Goal: Transaction & Acquisition: Purchase product/service

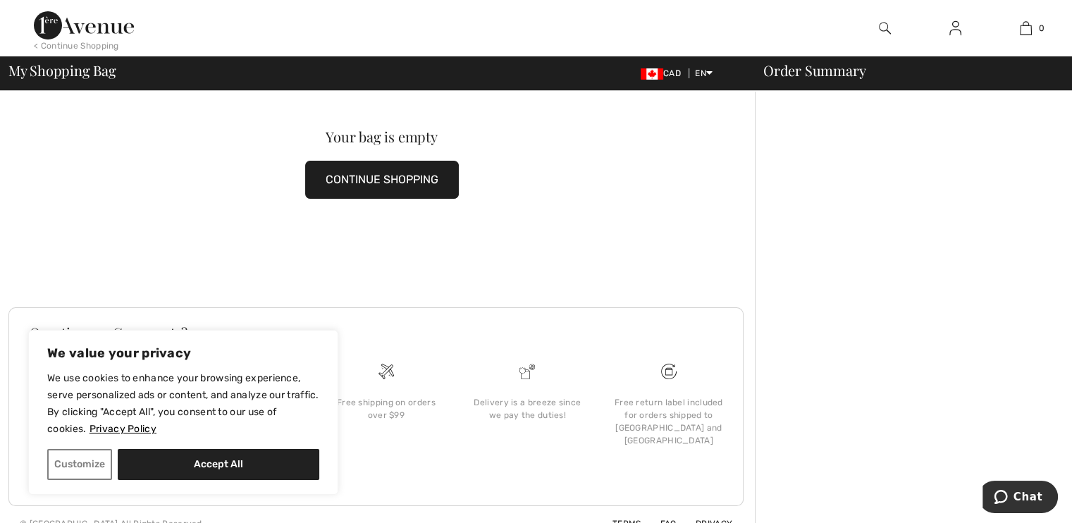
scroll to position [54, 0]
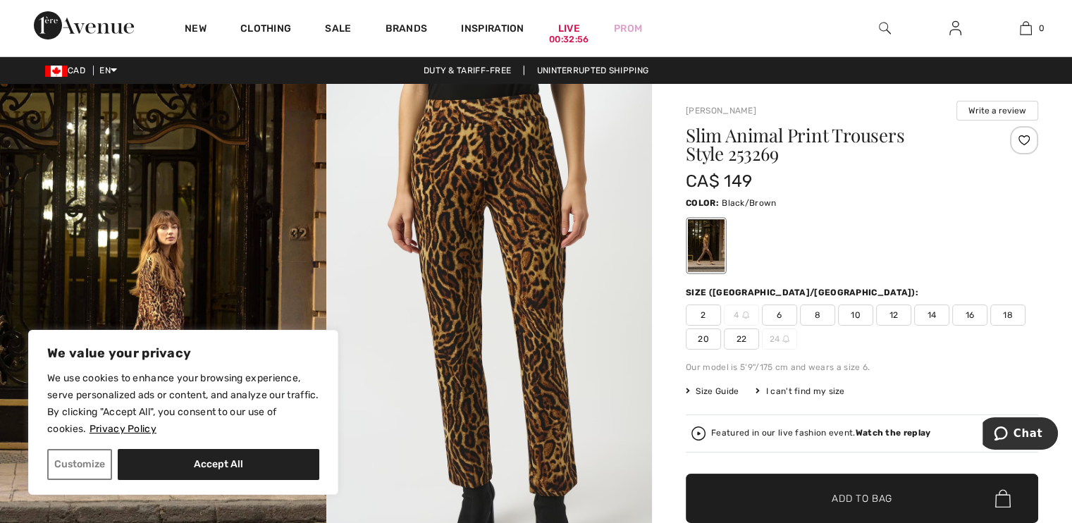
click at [817, 312] on span "8" at bounding box center [817, 314] width 35 height 21
click at [718, 389] on span "Size Guide" at bounding box center [712, 391] width 53 height 13
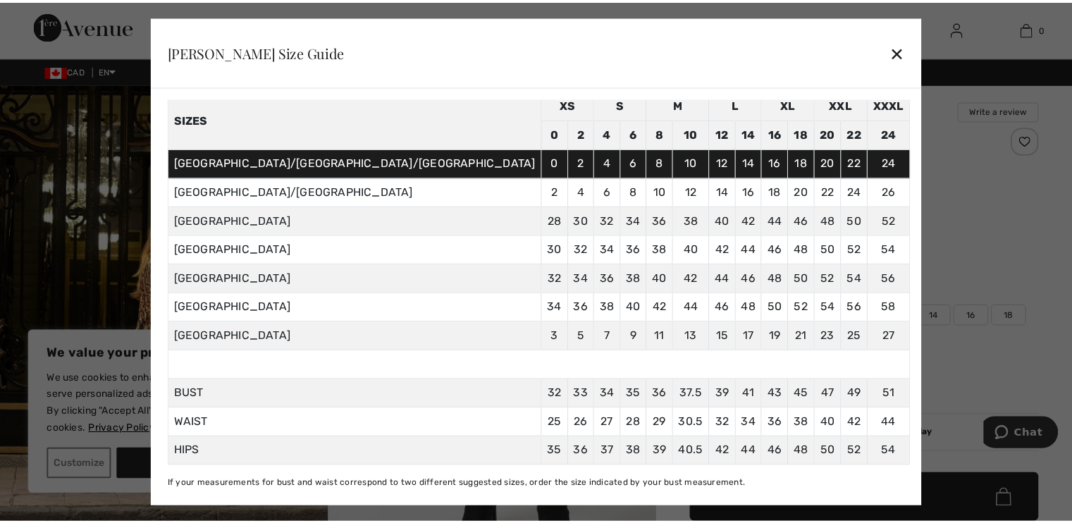
scroll to position [72, 0]
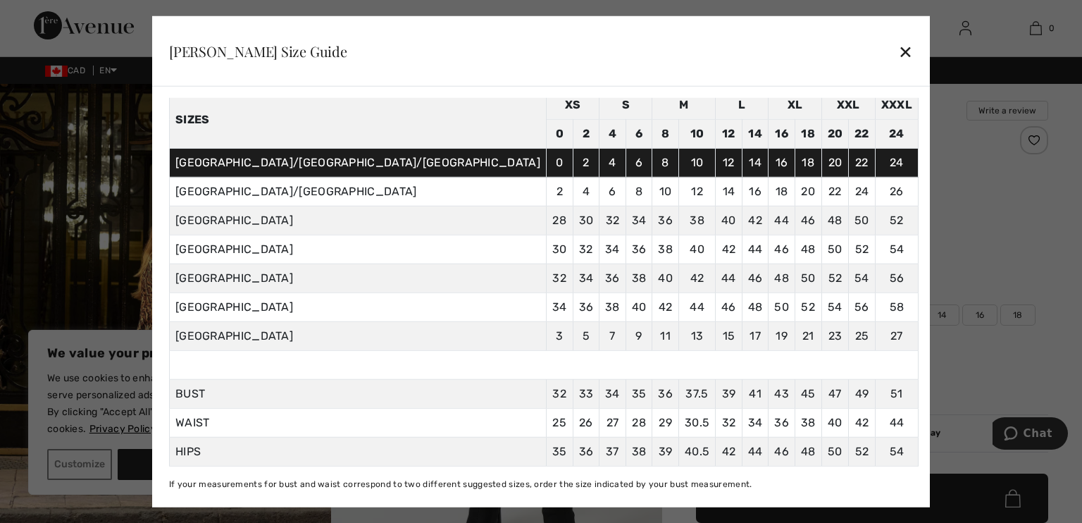
click at [898, 47] on div "✕" at bounding box center [905, 52] width 15 height 30
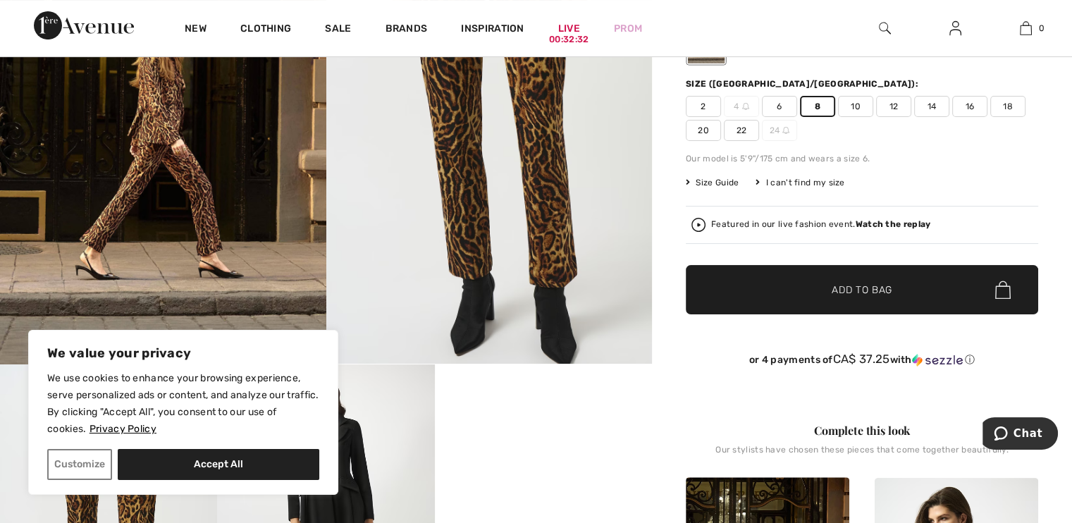
scroll to position [211, 0]
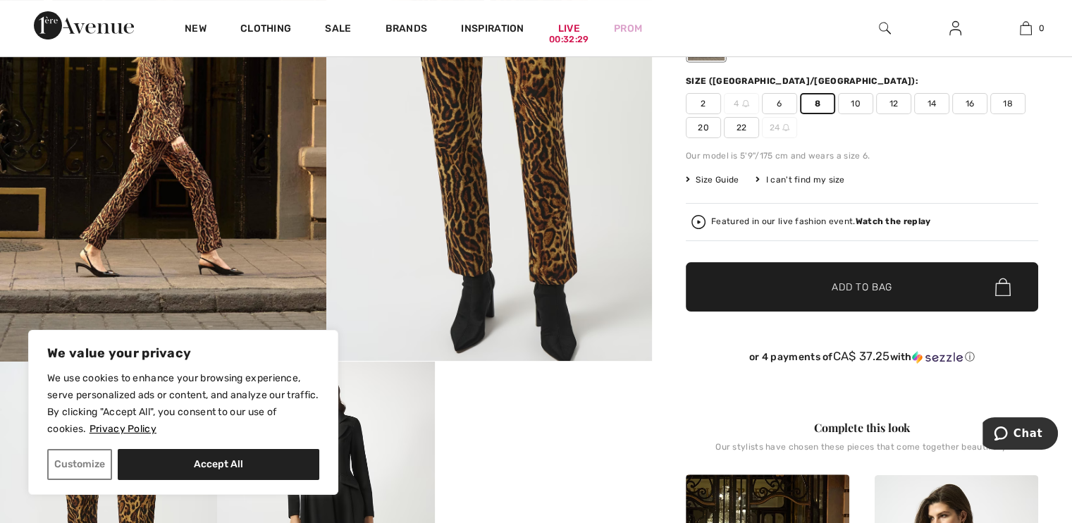
click at [877, 282] on span "Add to Bag" at bounding box center [861, 287] width 61 height 15
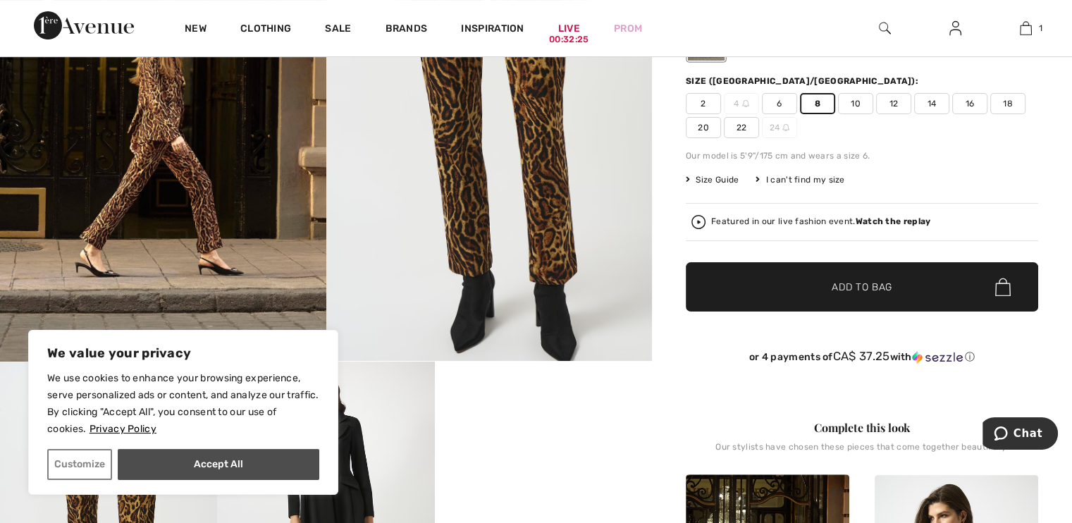
click at [233, 466] on button "Accept All" at bounding box center [219, 464] width 202 height 31
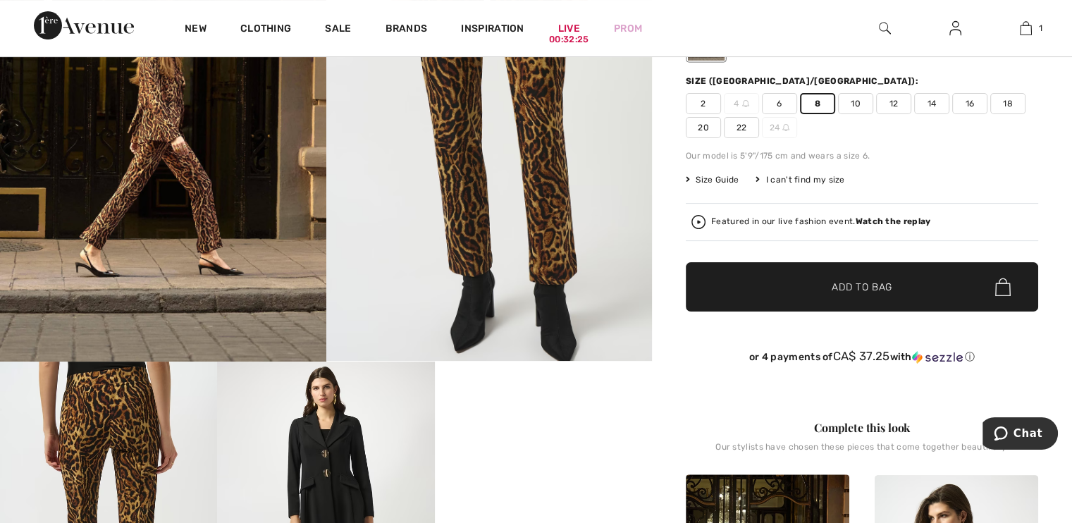
checkbox input "true"
click at [721, 178] on span "Size Guide" at bounding box center [712, 179] width 53 height 13
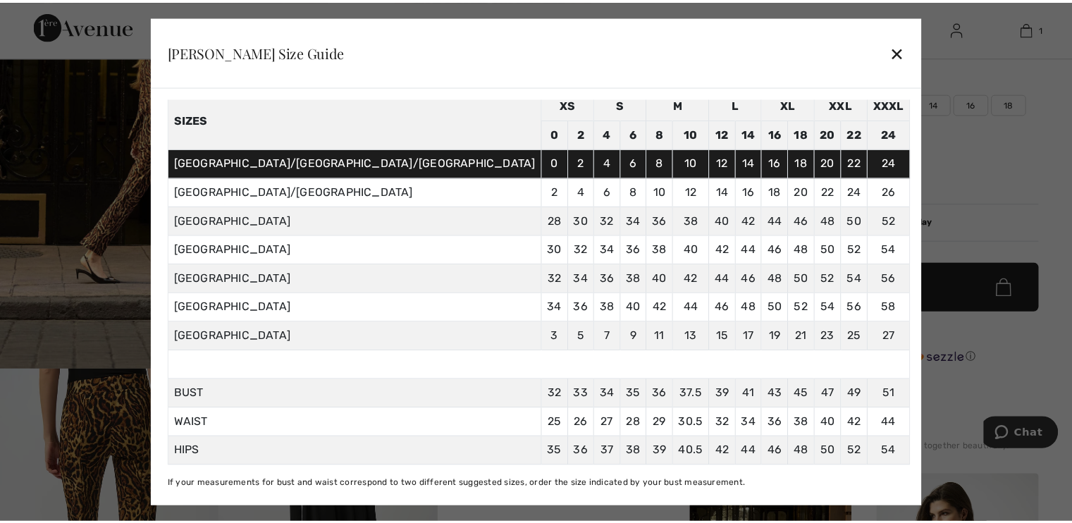
scroll to position [72, 0]
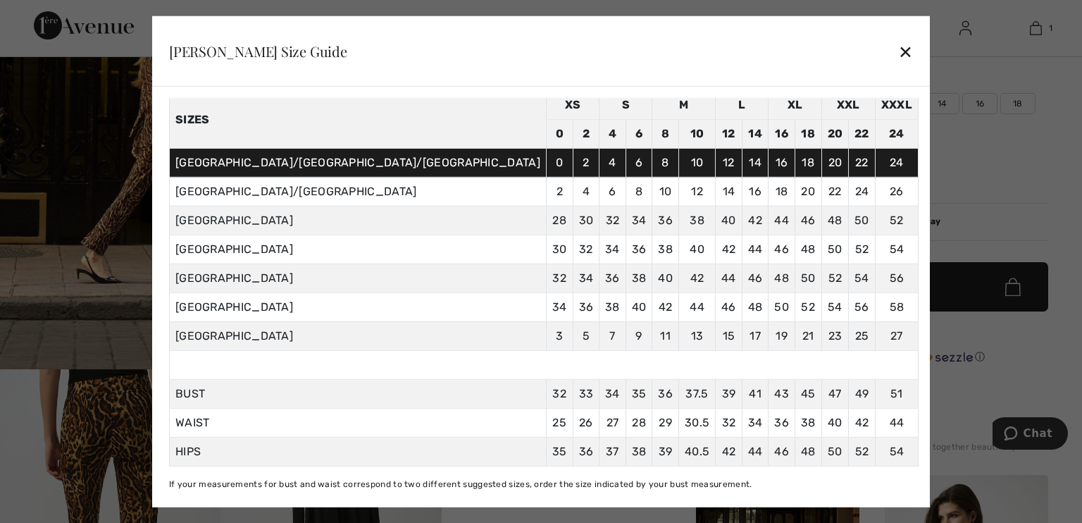
click at [898, 49] on div "✕" at bounding box center [905, 52] width 15 height 30
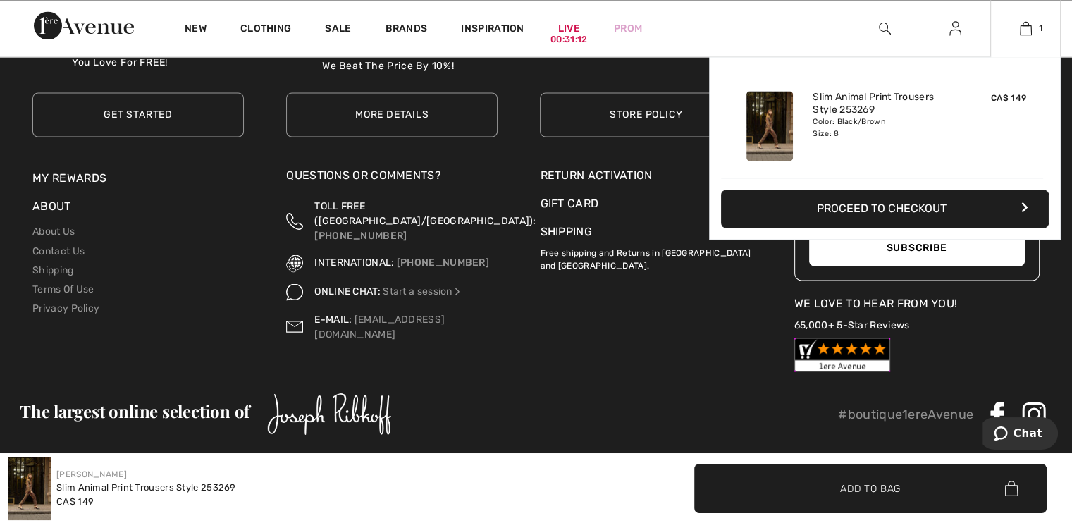
scroll to position [2437, 0]
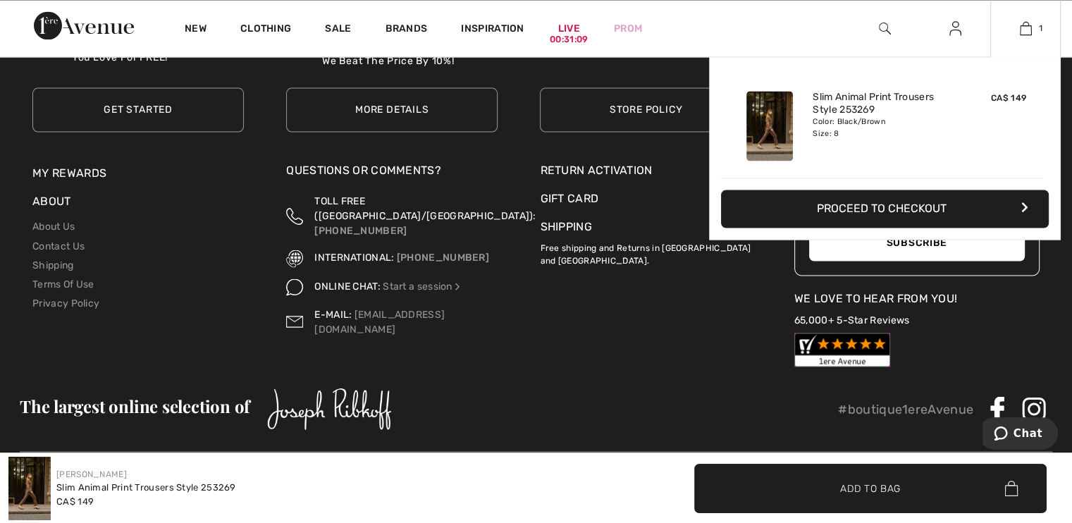
click at [912, 207] on button "Proceed to Checkout" at bounding box center [885, 209] width 328 height 38
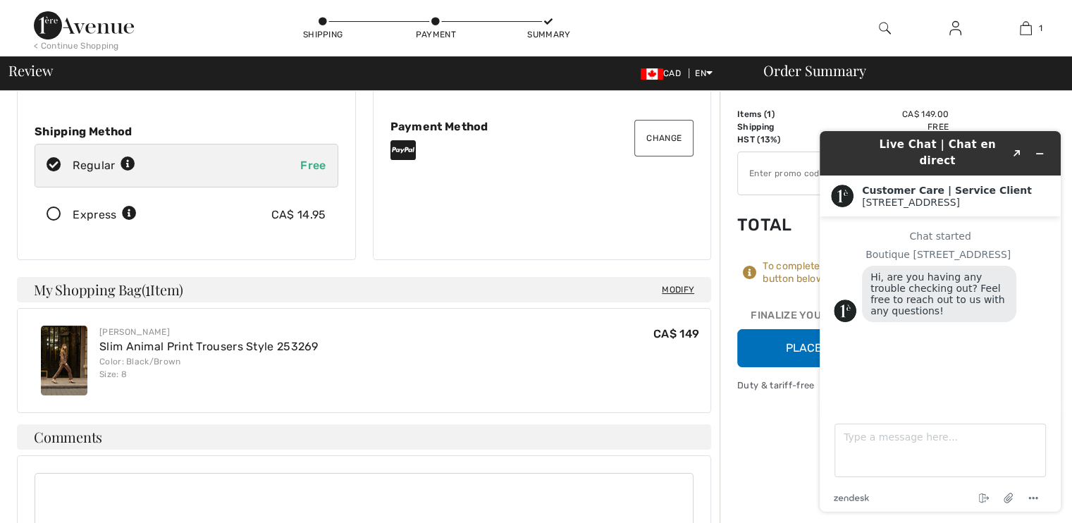
scroll to position [211, 0]
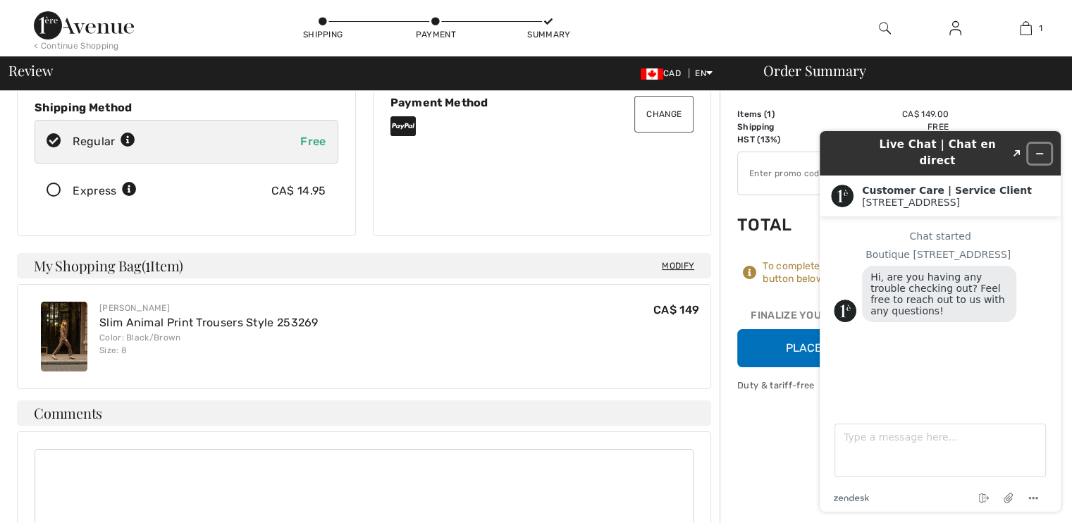
click at [1039, 154] on icon "Minimize widget" at bounding box center [1039, 154] width 6 height 0
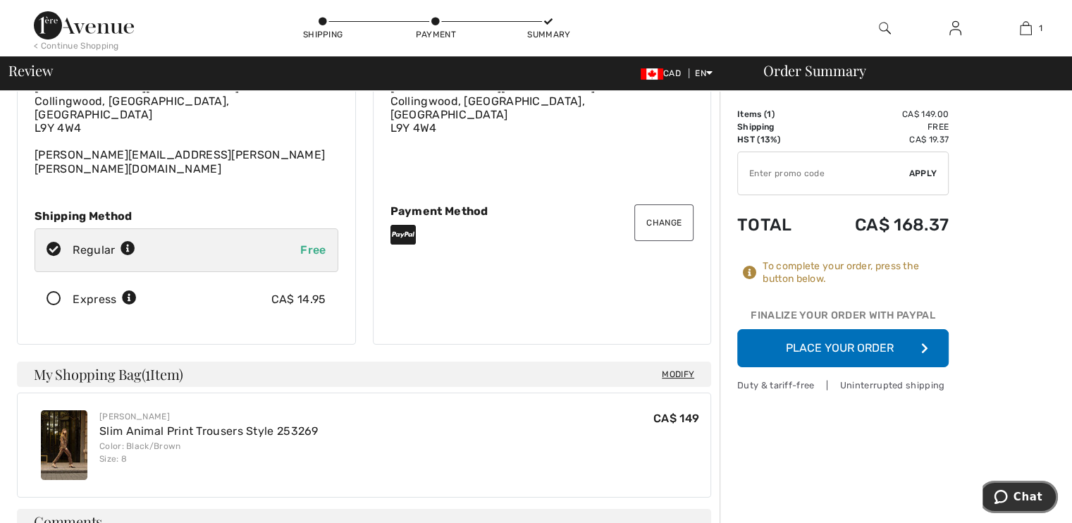
scroll to position [0, 0]
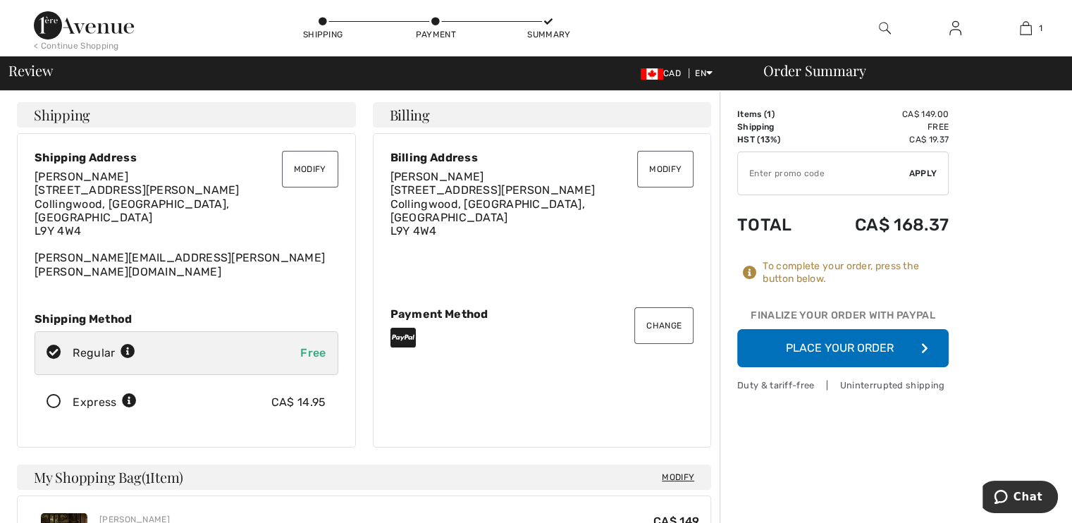
click at [848, 347] on button "Place Your Order" at bounding box center [842, 348] width 211 height 38
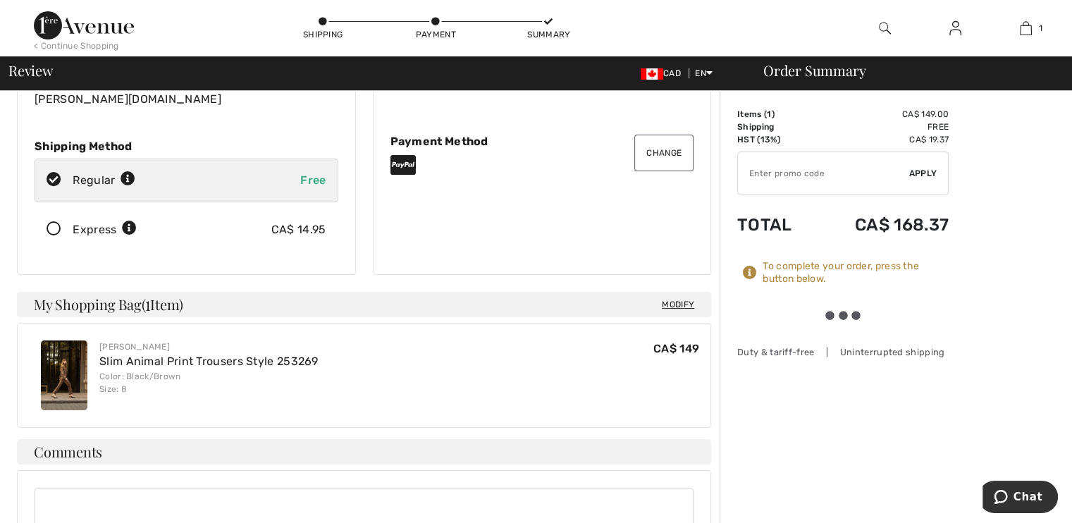
scroll to position [211, 0]
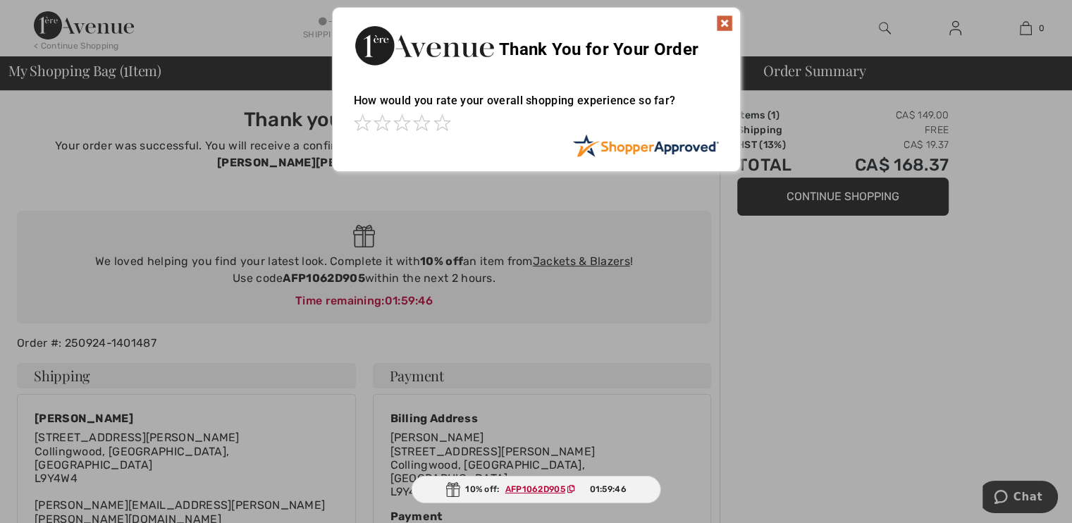
click at [724, 17] on img at bounding box center [724, 23] width 17 height 17
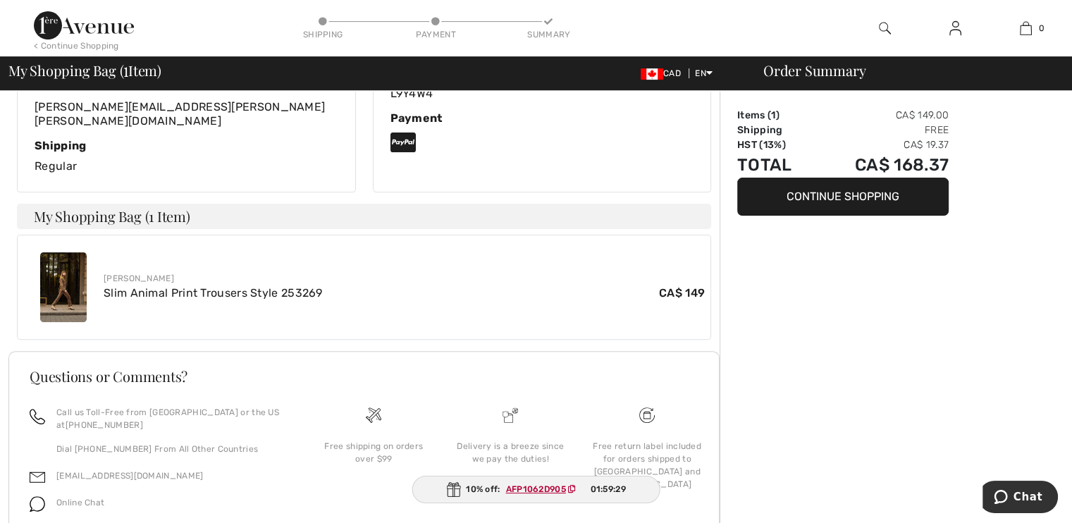
scroll to position [415, 0]
